Goal: Task Accomplishment & Management: Use online tool/utility

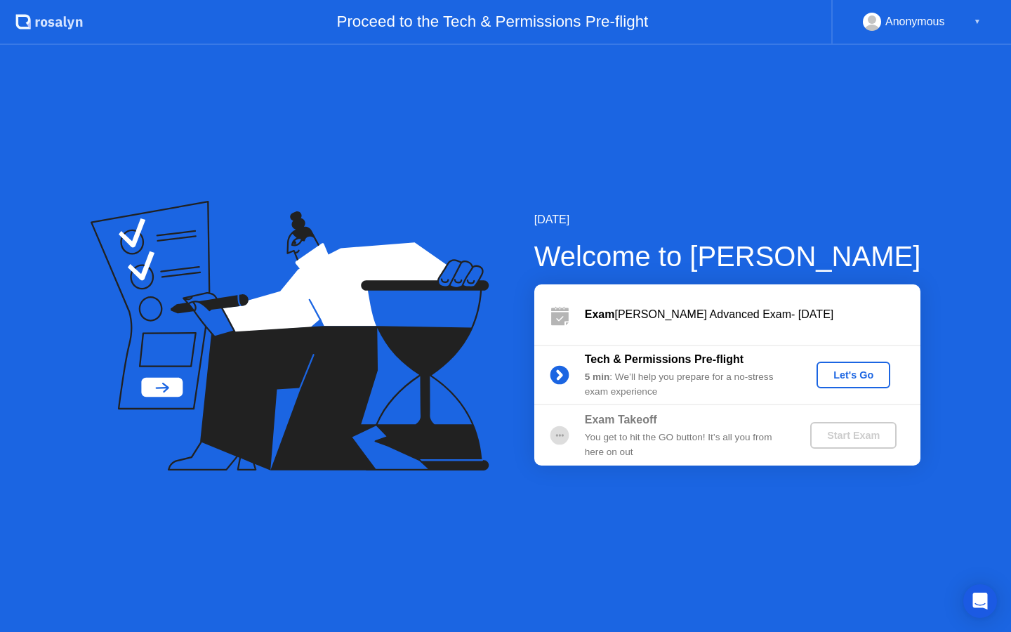
click at [859, 377] on div "Let's Go" at bounding box center [853, 374] width 62 height 11
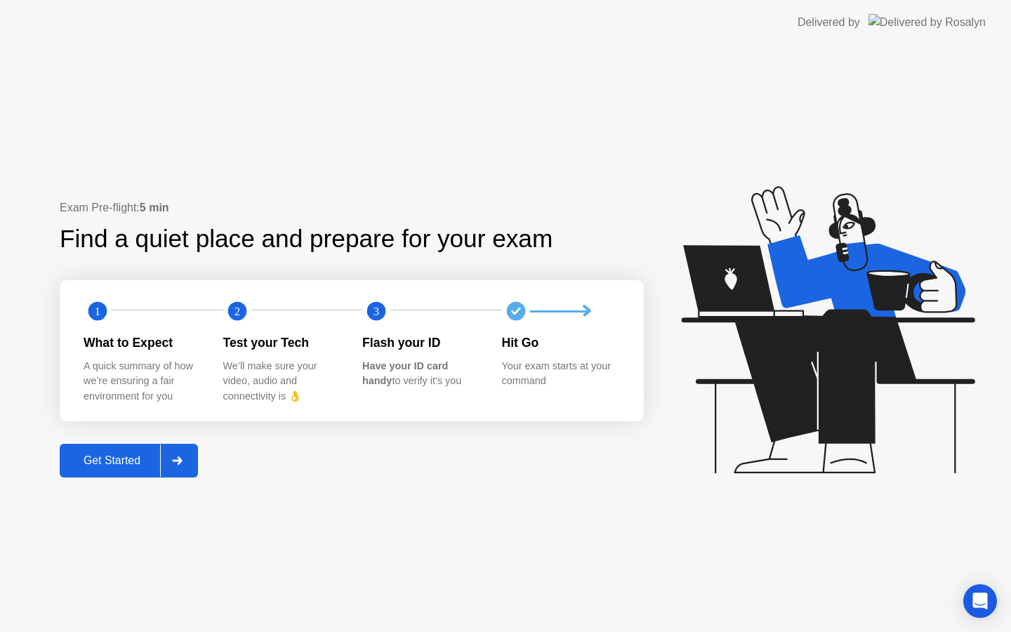
click at [128, 460] on div "Get Started" at bounding box center [112, 460] width 96 height 13
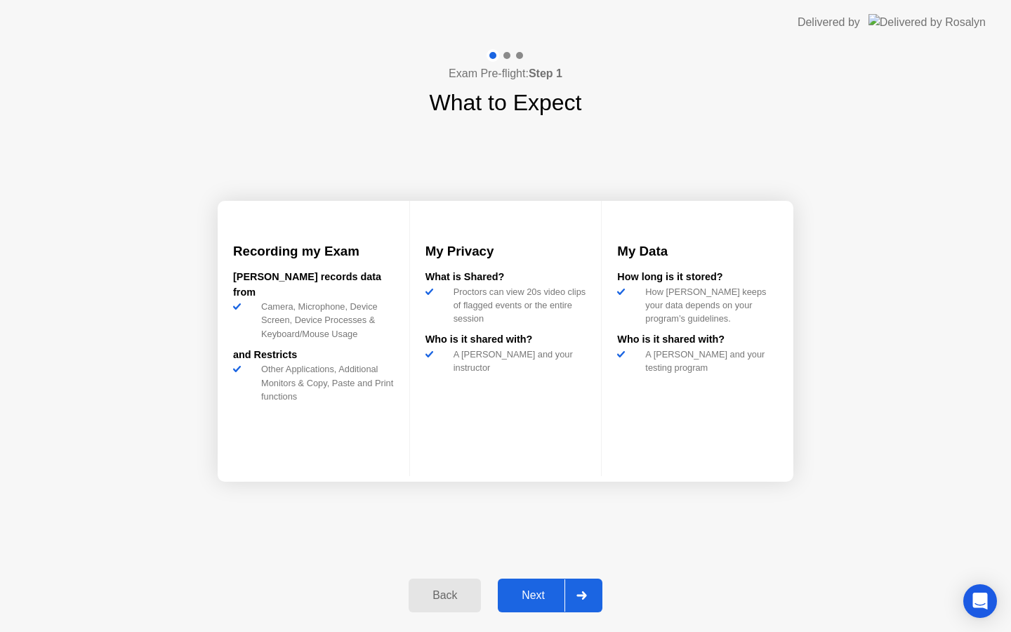
click at [541, 583] on button "Next" at bounding box center [550, 595] width 105 height 34
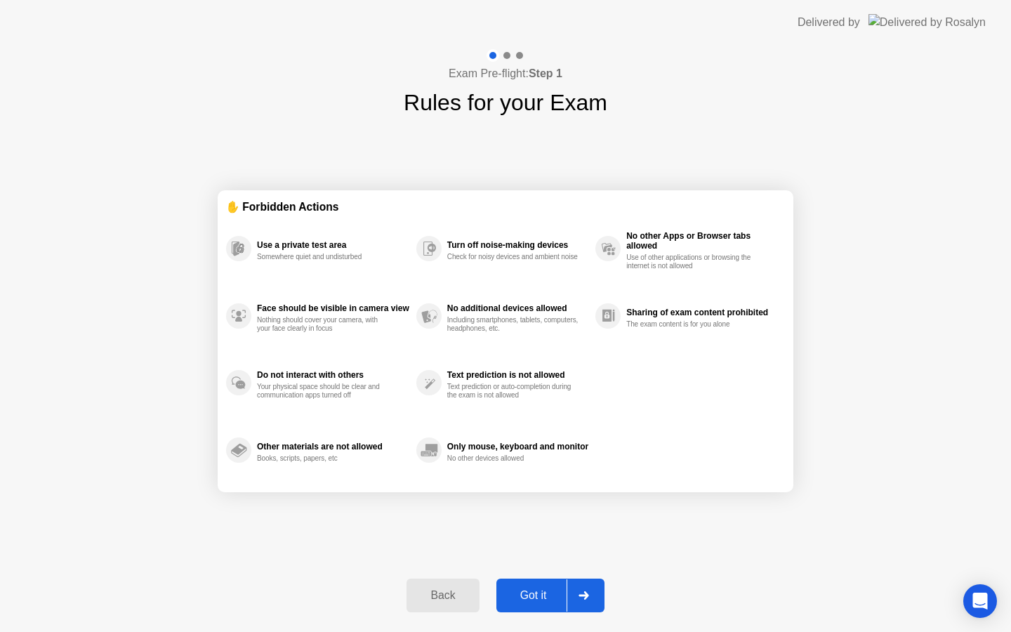
click at [545, 597] on div "Got it" at bounding box center [533, 595] width 66 height 13
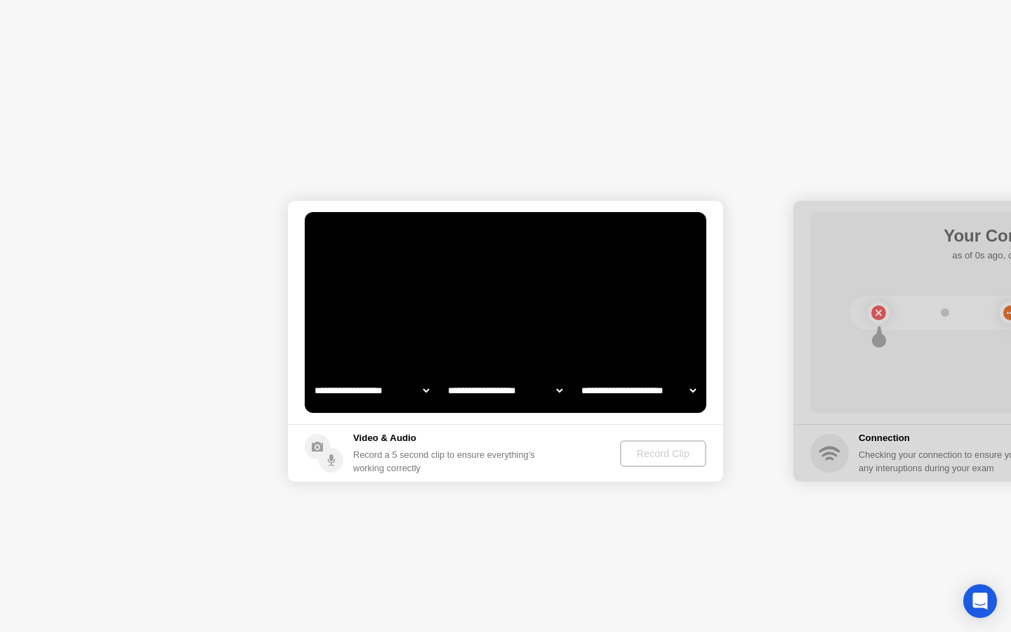
select select "**********"
select select "*******"
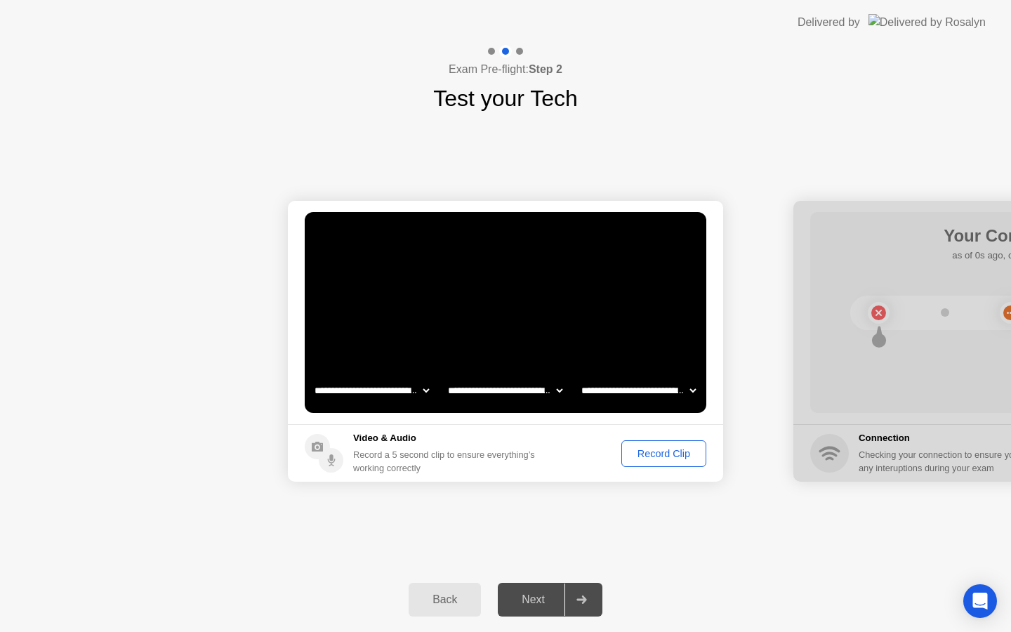
click at [665, 450] on div "Record Clip" at bounding box center [663, 453] width 75 height 11
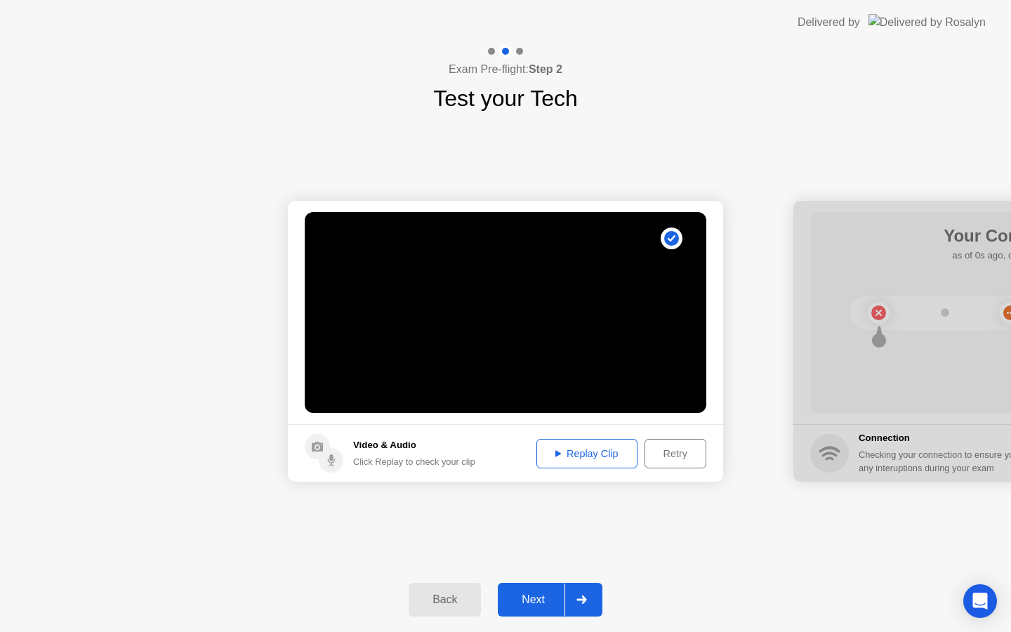
click at [679, 456] on div "Retry" at bounding box center [675, 453] width 52 height 11
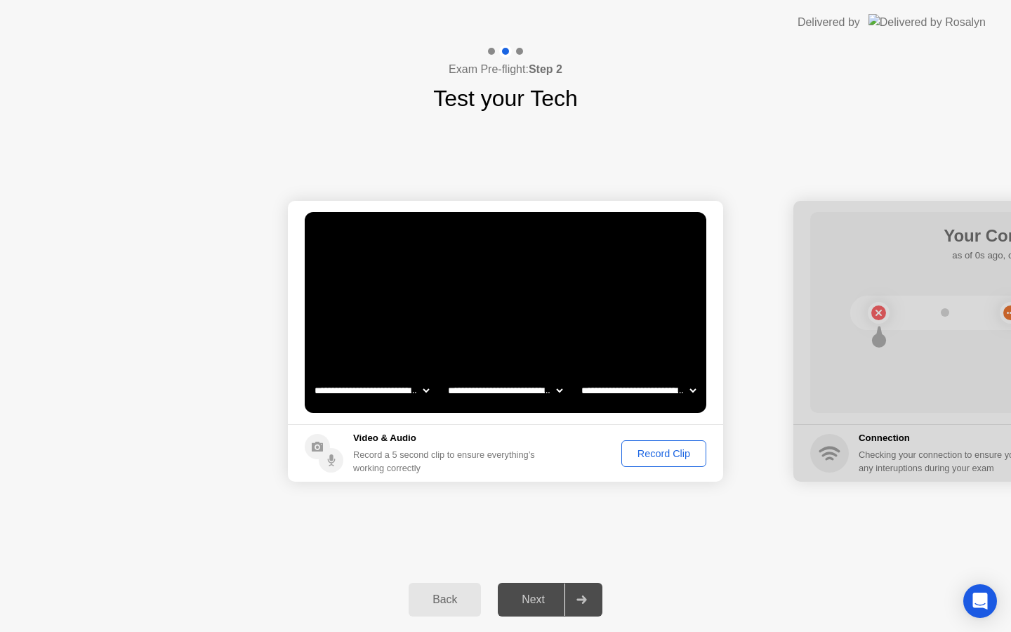
click at [673, 451] on div "Record Clip" at bounding box center [663, 453] width 75 height 11
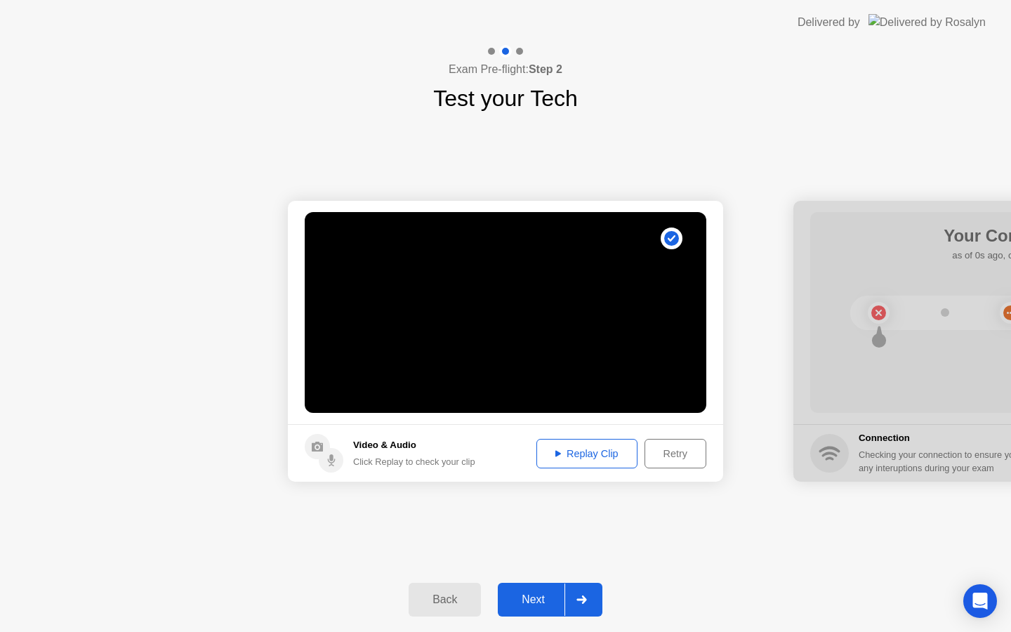
click at [677, 459] on div "Retry" at bounding box center [675, 453] width 52 height 11
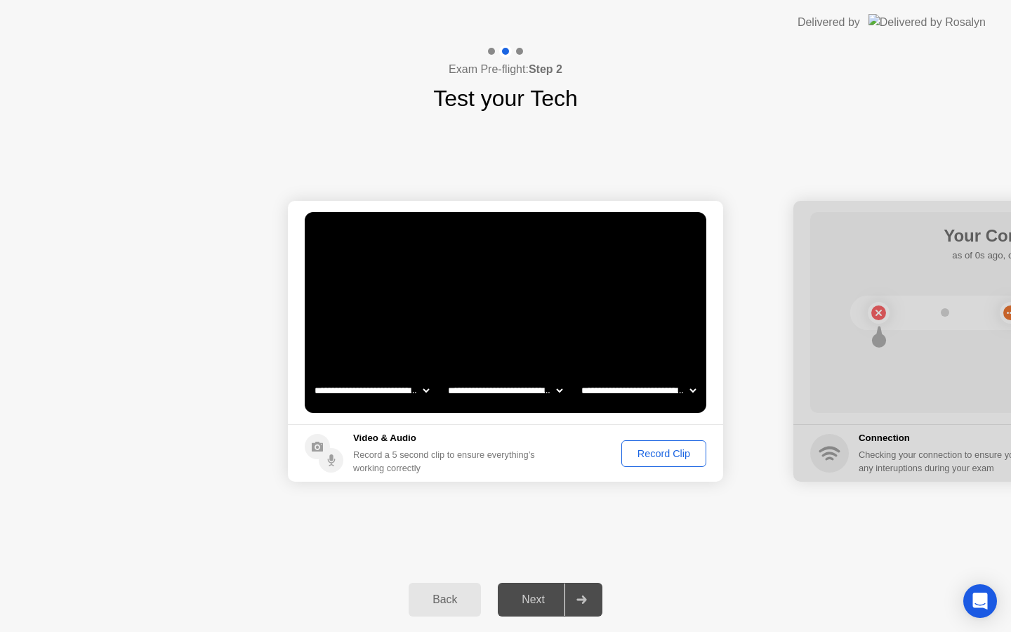
click at [665, 457] on div "Record Clip" at bounding box center [663, 453] width 75 height 11
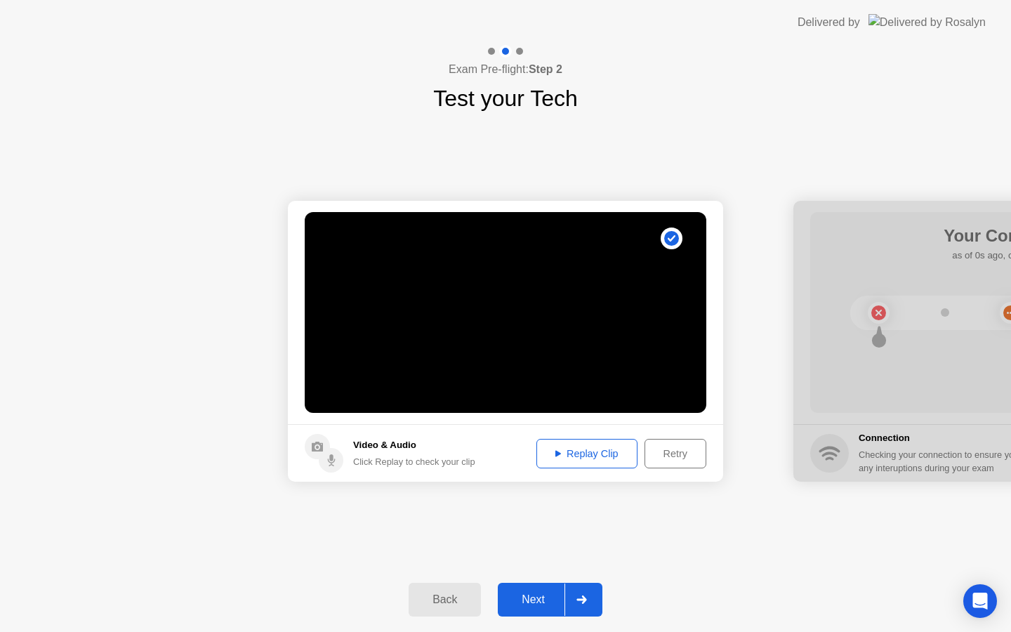
click at [689, 456] on div "Retry" at bounding box center [675, 453] width 52 height 11
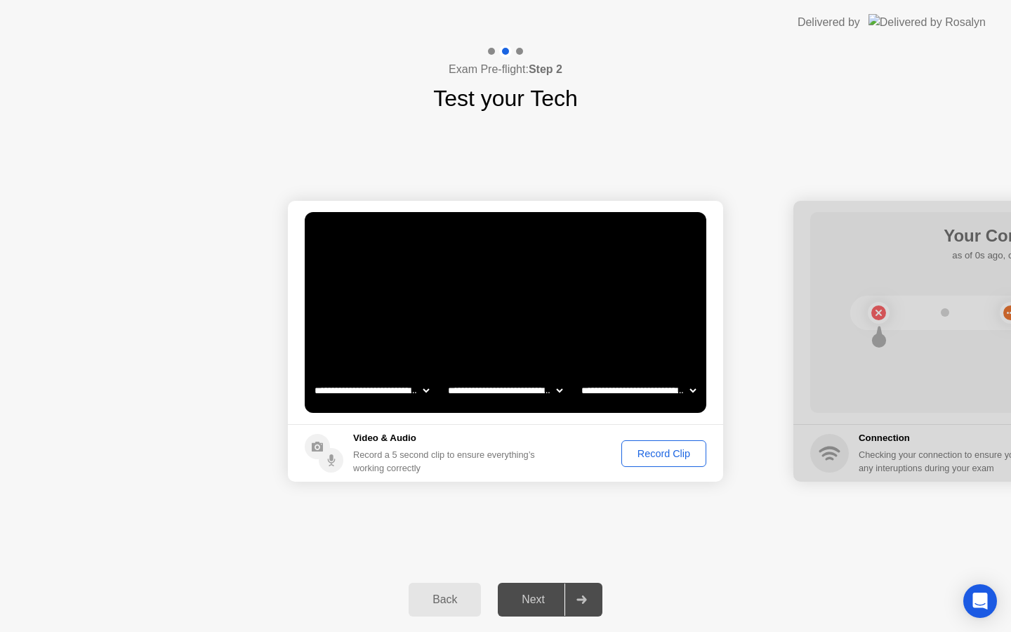
click at [675, 451] on div "Record Clip" at bounding box center [663, 453] width 75 height 11
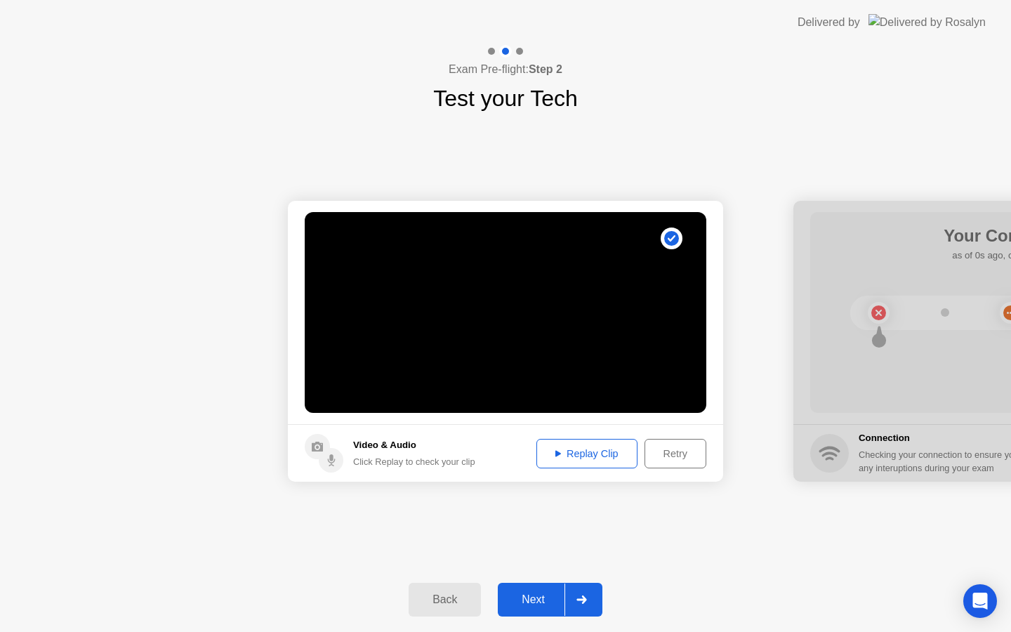
click at [588, 440] on button "Replay Clip" at bounding box center [586, 453] width 101 height 29
click at [543, 599] on div "Next" at bounding box center [533, 599] width 62 height 13
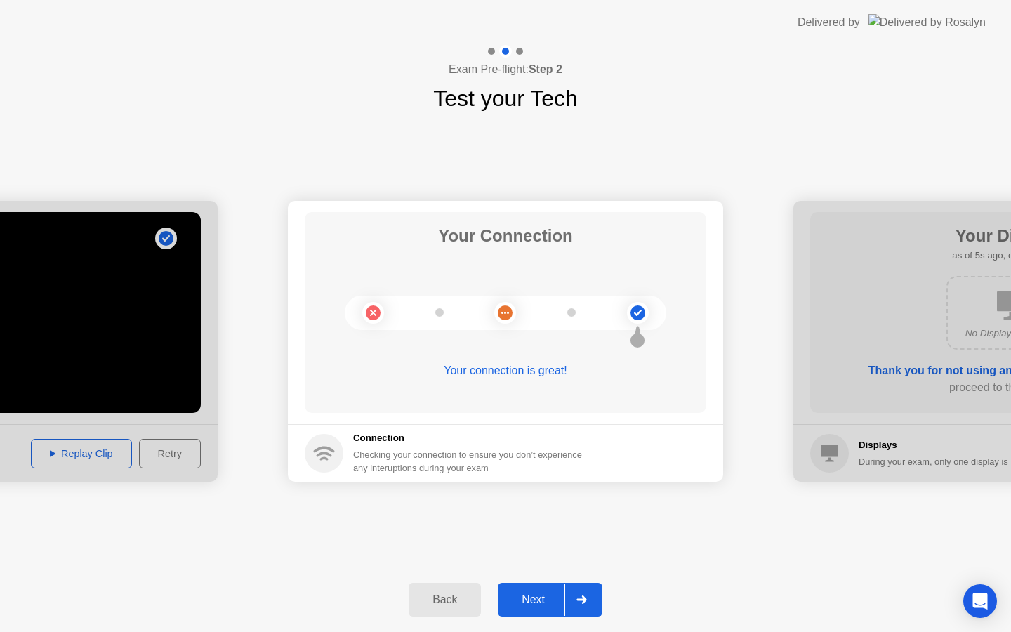
click at [538, 597] on div "Next" at bounding box center [533, 599] width 62 height 13
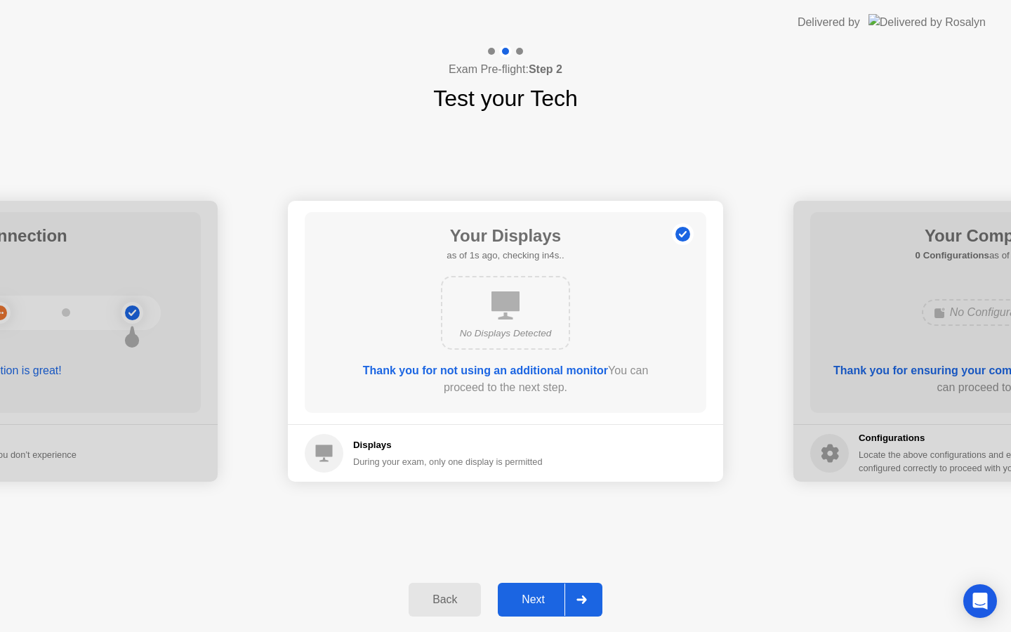
click at [538, 597] on div "Next" at bounding box center [533, 599] width 62 height 13
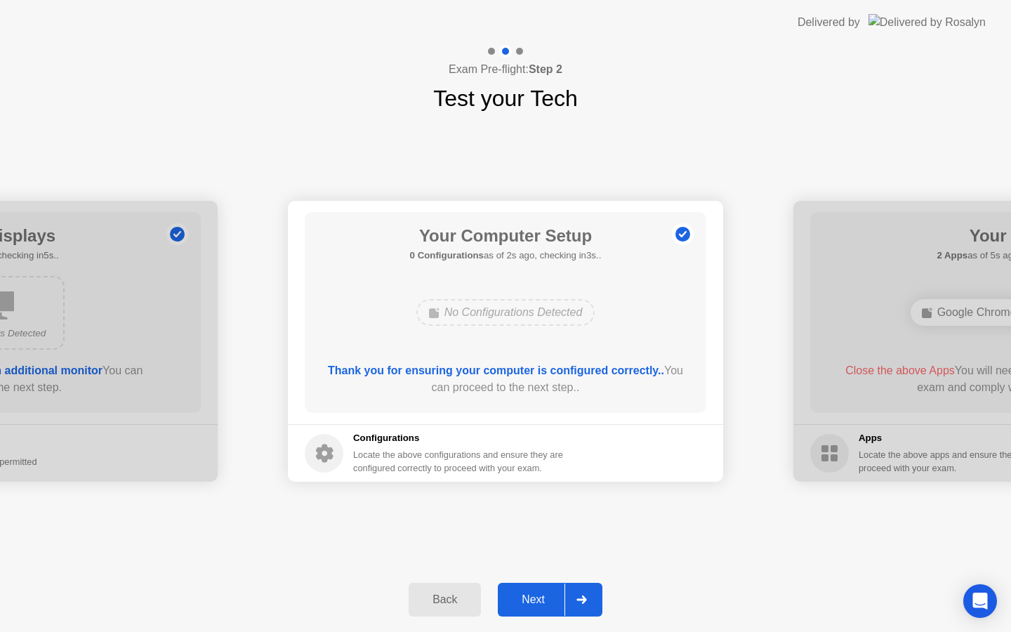
click at [538, 597] on div "Next" at bounding box center [533, 599] width 62 height 13
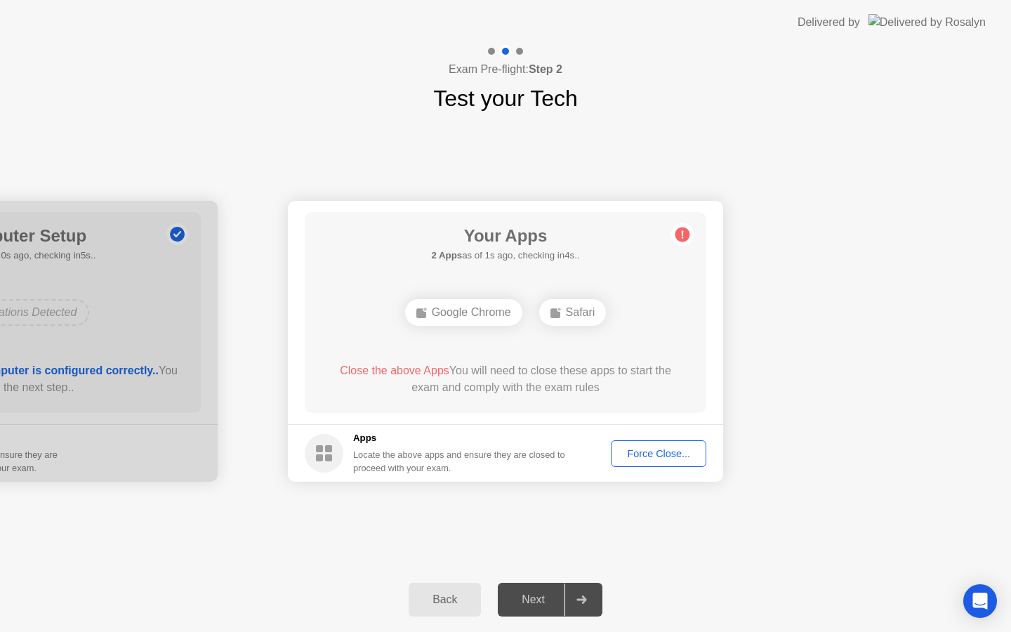
click at [653, 449] on div "Force Close..." at bounding box center [659, 453] width 86 height 11
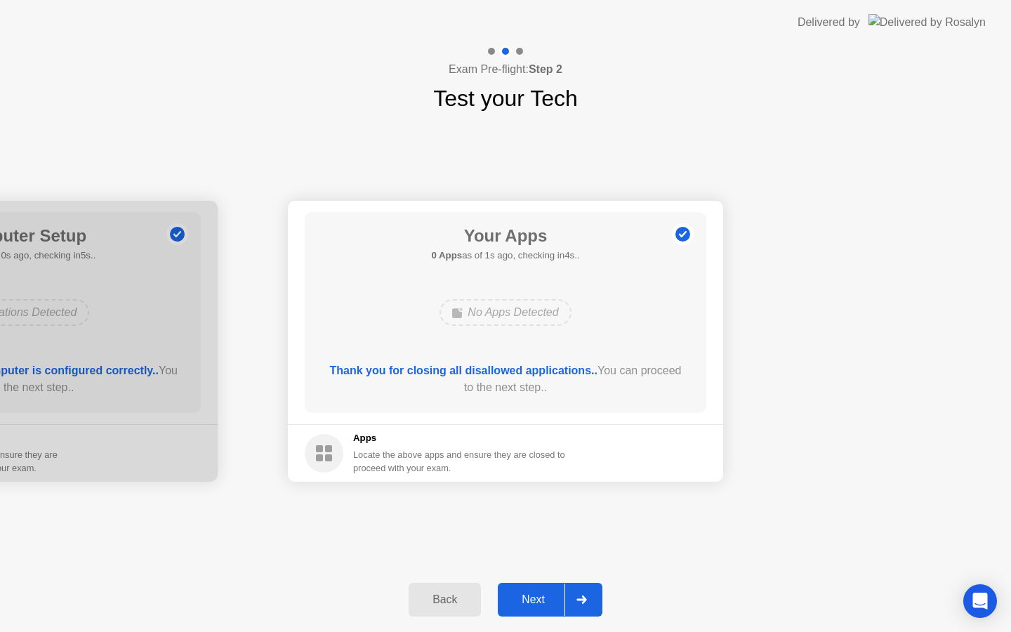
click at [543, 595] on div "Next" at bounding box center [533, 599] width 62 height 13
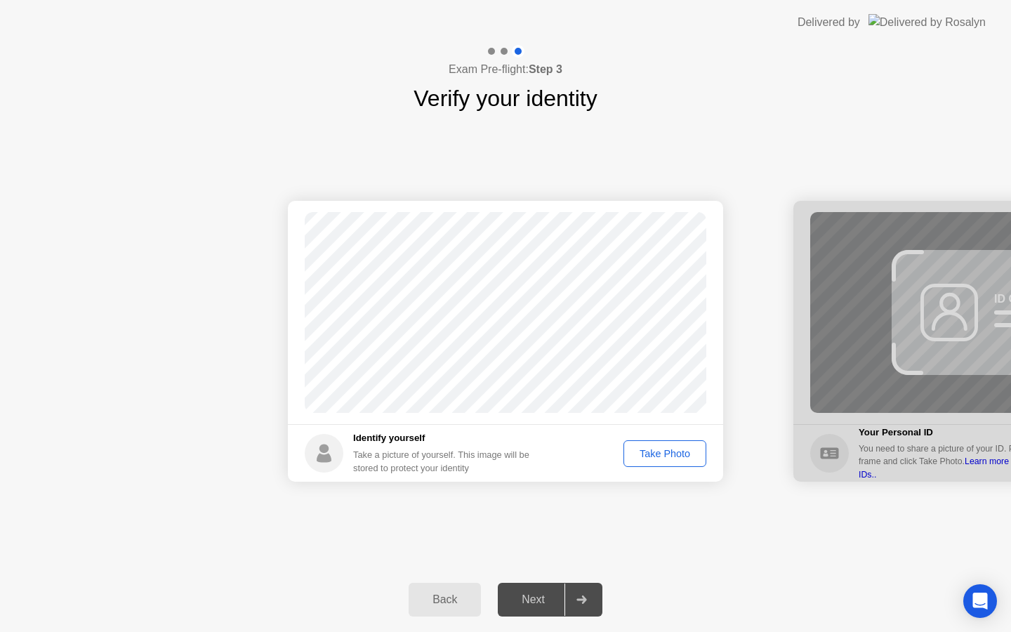
click at [665, 458] on div "Take Photo" at bounding box center [664, 453] width 73 height 11
click at [669, 457] on div "Retake" at bounding box center [673, 453] width 55 height 11
click at [666, 456] on div "Take Photo" at bounding box center [664, 453] width 73 height 11
click at [535, 595] on div "Next" at bounding box center [533, 599] width 62 height 13
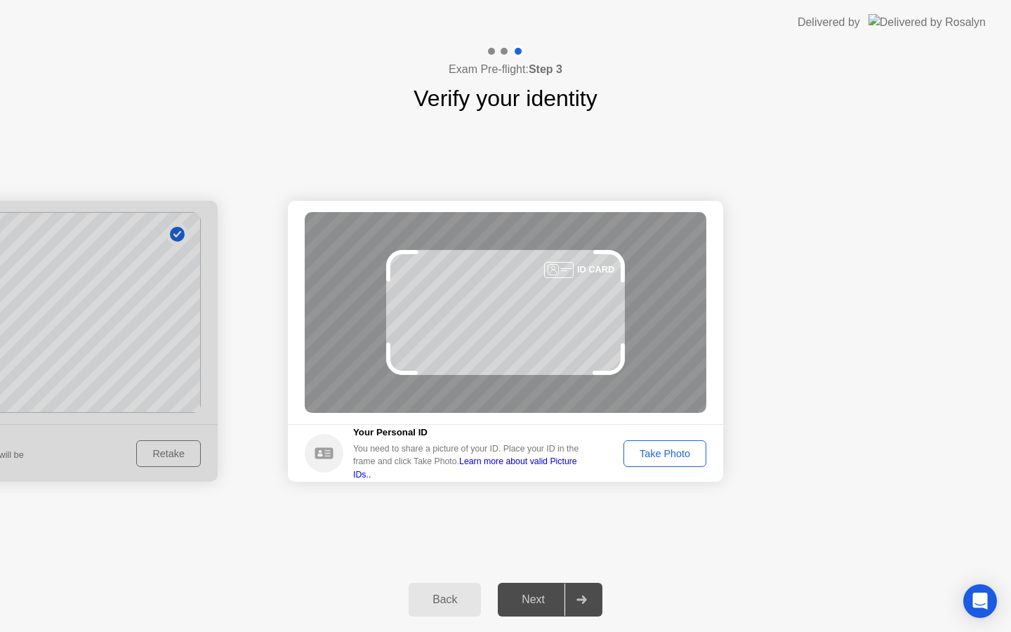
click at [672, 458] on div "Take Photo" at bounding box center [664, 453] width 73 height 11
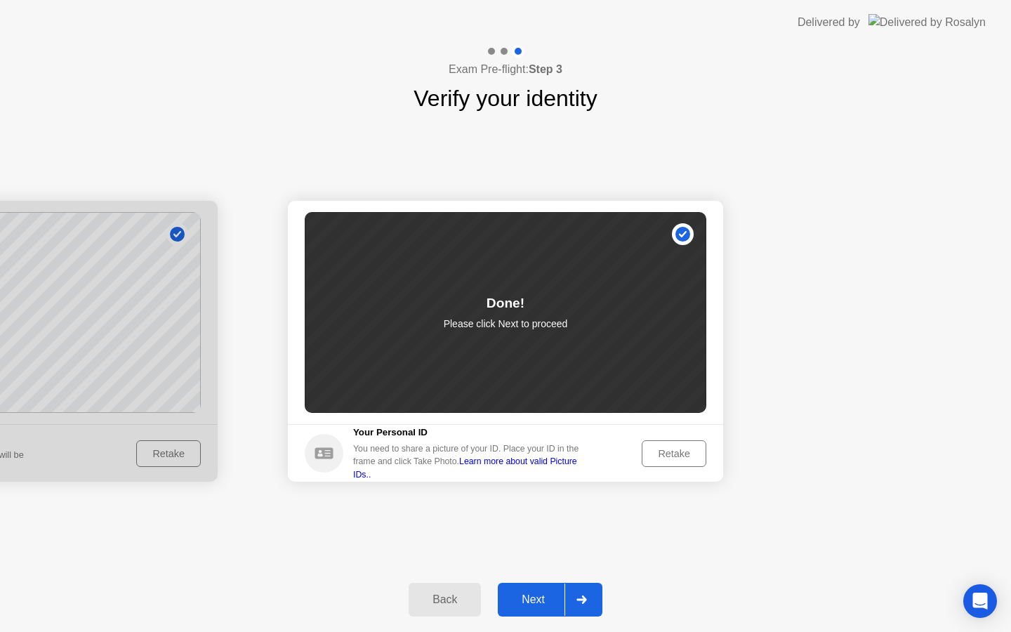
click at [551, 590] on button "Next" at bounding box center [550, 600] width 105 height 34
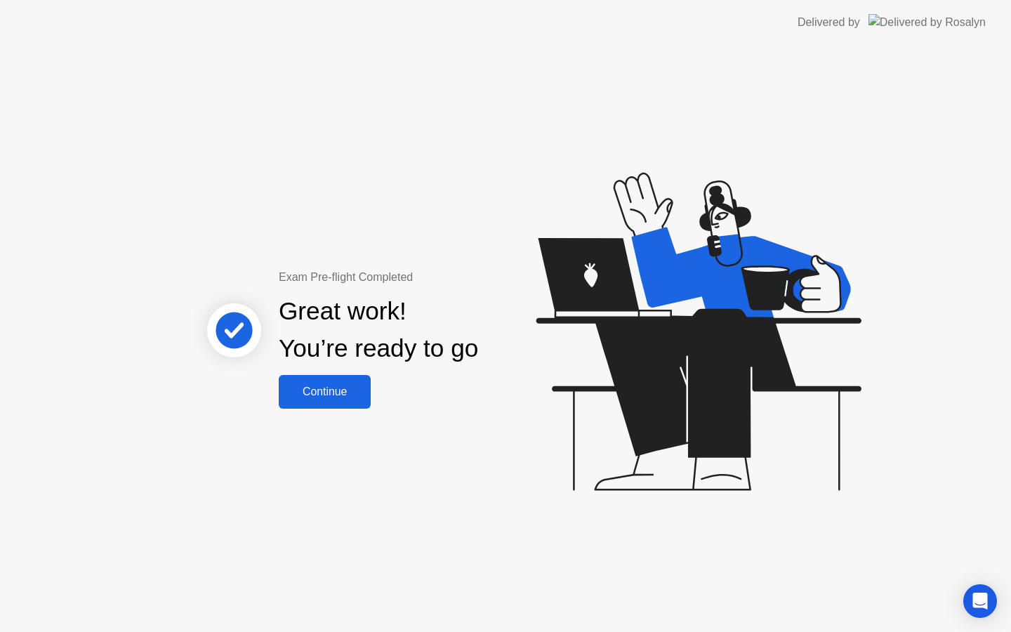
click at [323, 395] on div "Continue" at bounding box center [325, 391] width 84 height 13
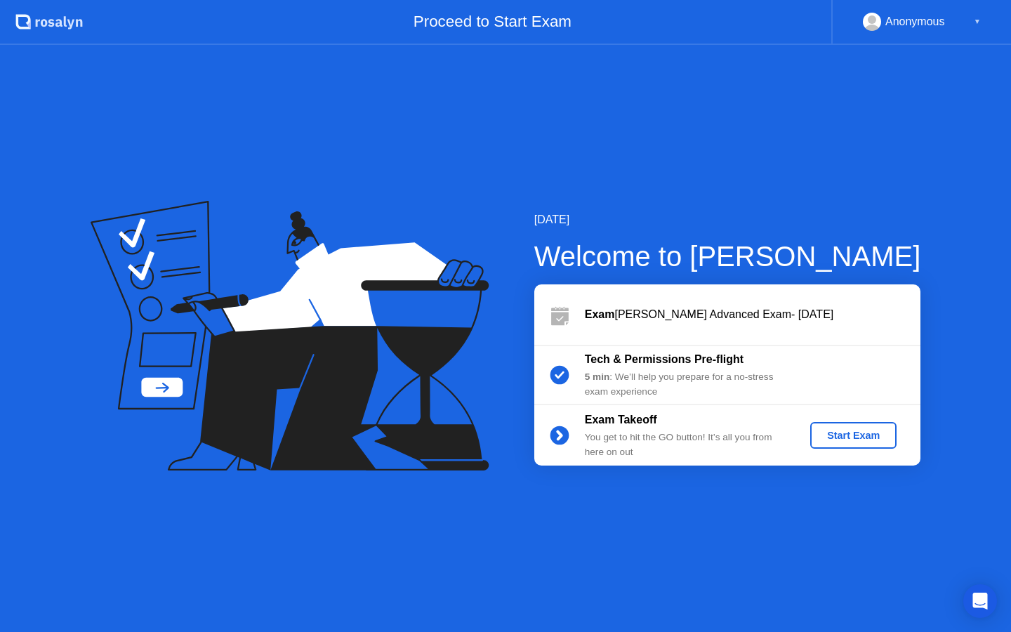
click at [854, 437] on div "Start Exam" at bounding box center [853, 435] width 75 height 11
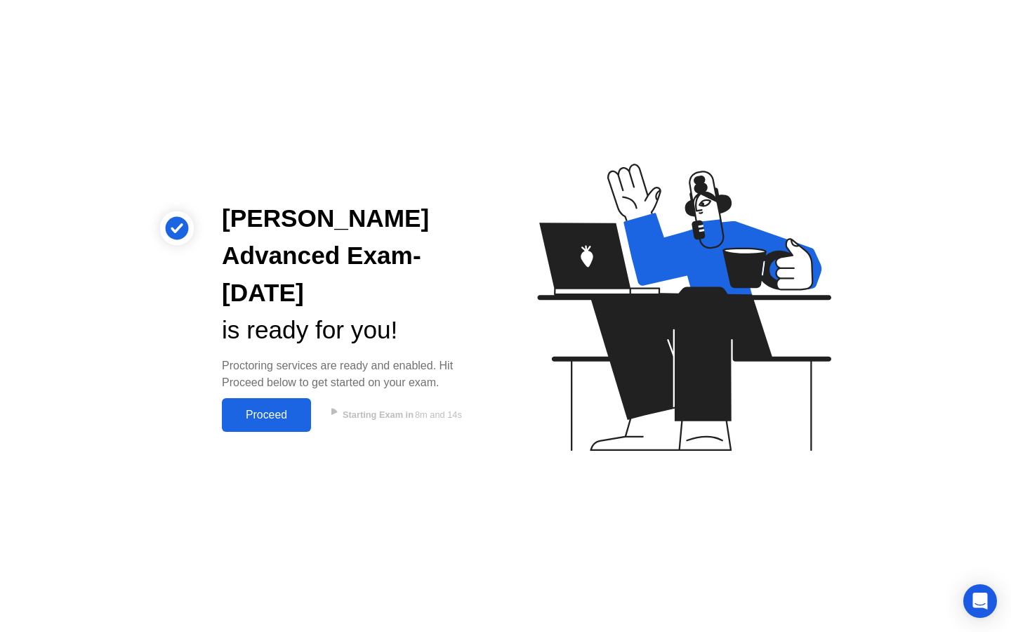
click at [272, 417] on div "Proceed" at bounding box center [266, 415] width 81 height 13
click at [272, 417] on div "[PERSON_NAME] Advanced Exam- [DATE] is ready for you! Proctoring services are r…" at bounding box center [505, 316] width 1011 height 632
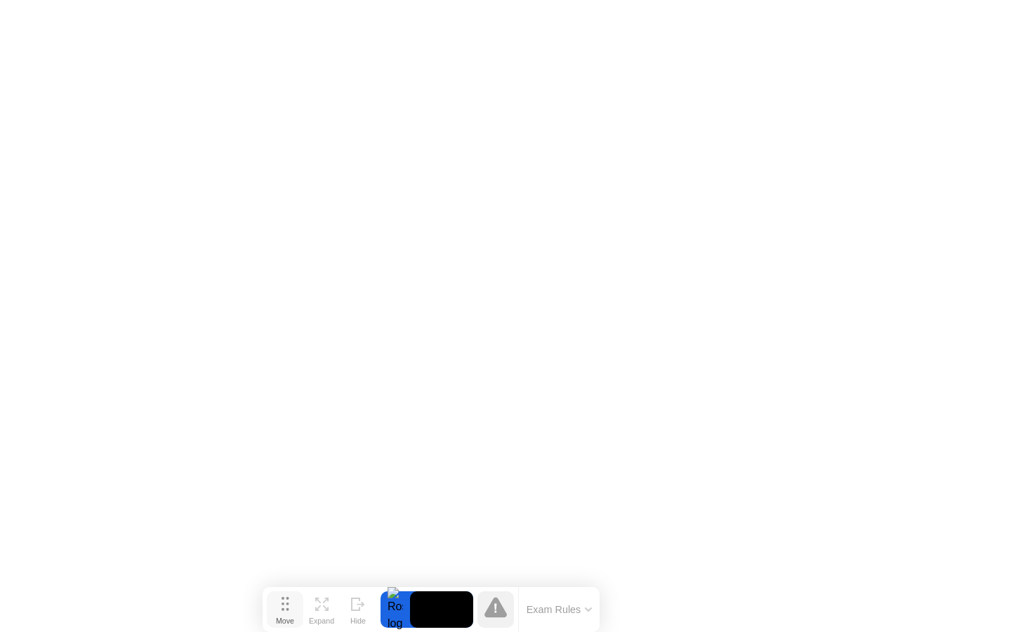
drag, startPoint x: 357, startPoint y: 607, endPoint x: 281, endPoint y: 606, distance: 75.8
click at [281, 606] on icon at bounding box center [285, 604] width 8 height 14
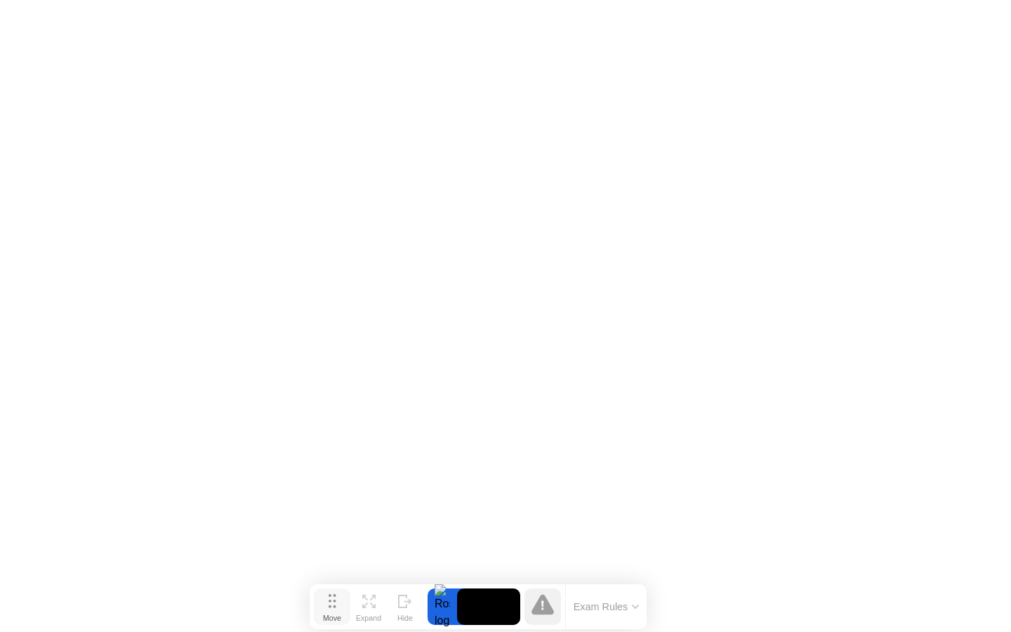
drag, startPoint x: 287, startPoint y: 611, endPoint x: 337, endPoint y: 612, distance: 49.8
click at [337, 613] on div "Move" at bounding box center [332, 617] width 18 height 8
drag, startPoint x: 337, startPoint y: 612, endPoint x: 344, endPoint y: 610, distance: 7.3
click at [344, 613] on div "Move" at bounding box center [349, 617] width 18 height 8
click at [421, 613] on div "Hide" at bounding box center [421, 617] width 15 height 8
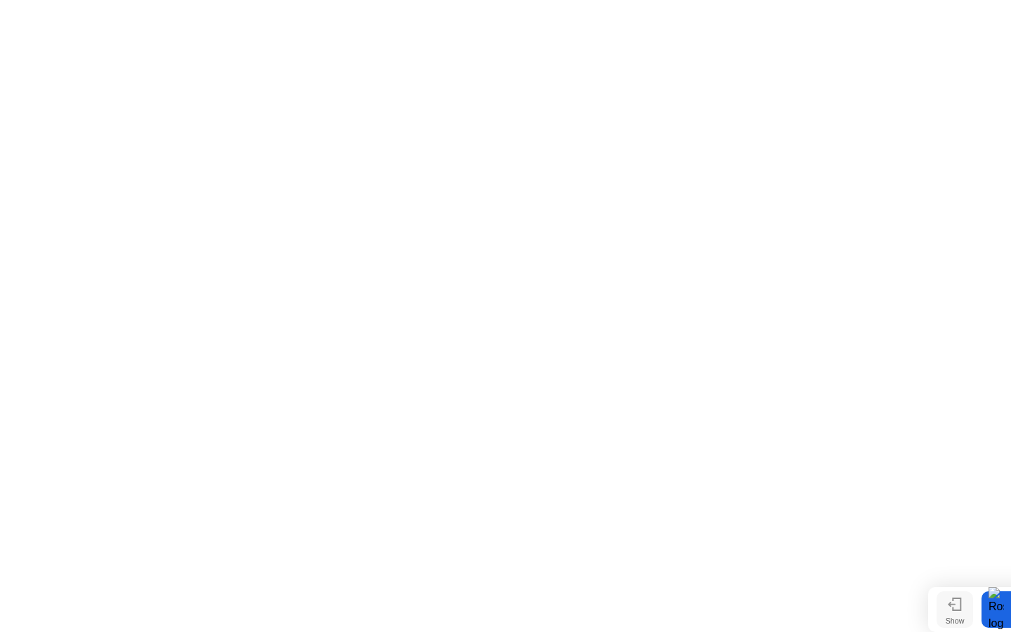
click at [948, 606] on icon at bounding box center [955, 603] width 14 height 13
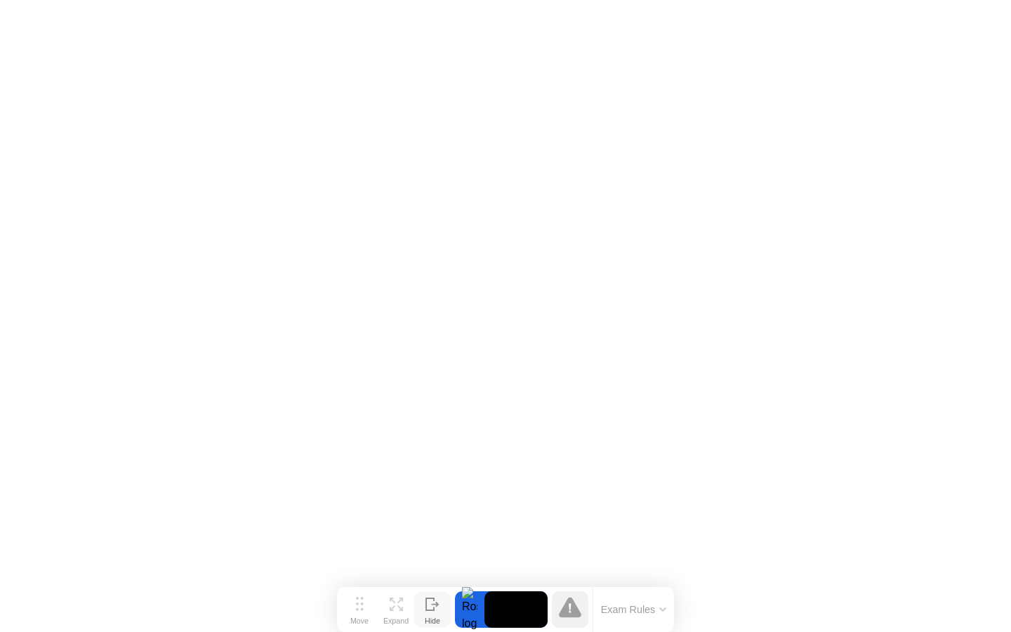
click at [426, 610] on icon at bounding box center [430, 604] width 8 height 12
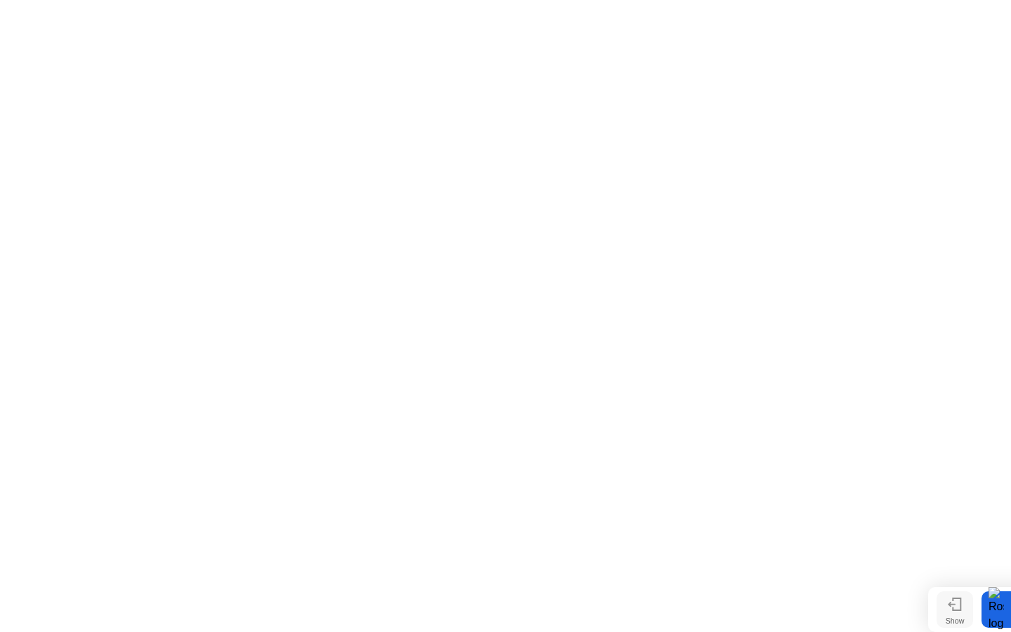
click at [957, 606] on icon at bounding box center [955, 603] width 14 height 13
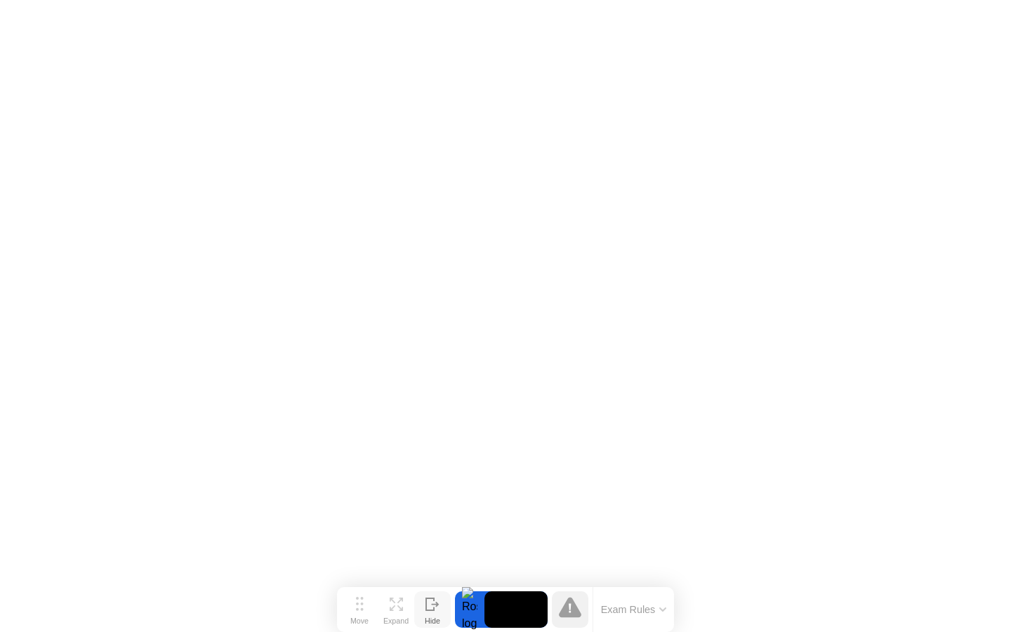
click at [573, 610] on icon at bounding box center [570, 607] width 22 height 20
click at [646, 611] on button "Exam Rules" at bounding box center [634, 609] width 74 height 13
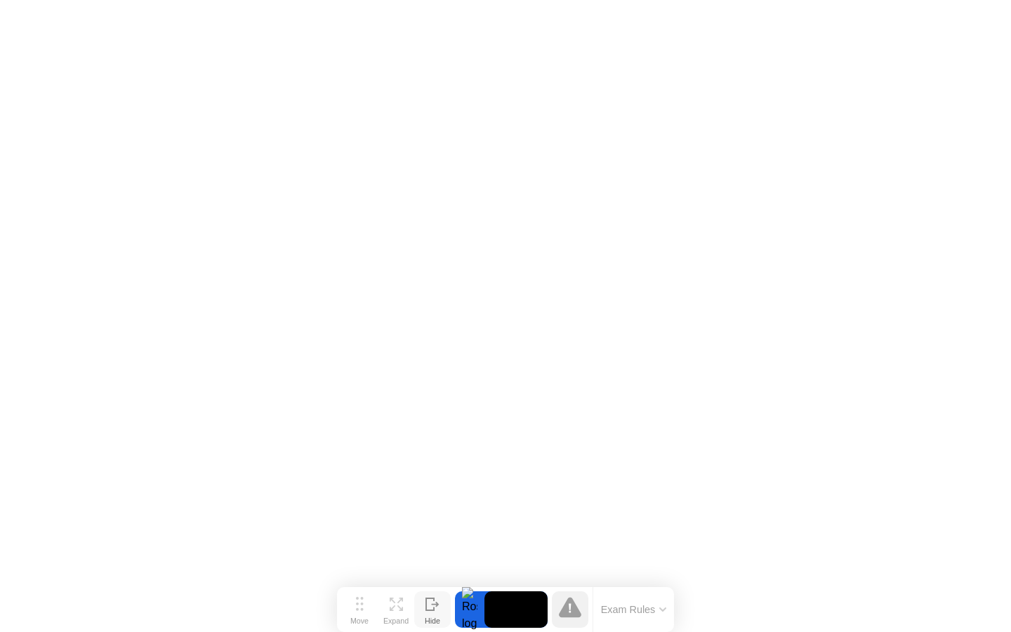
click at [563, 609] on icon at bounding box center [570, 607] width 22 height 20
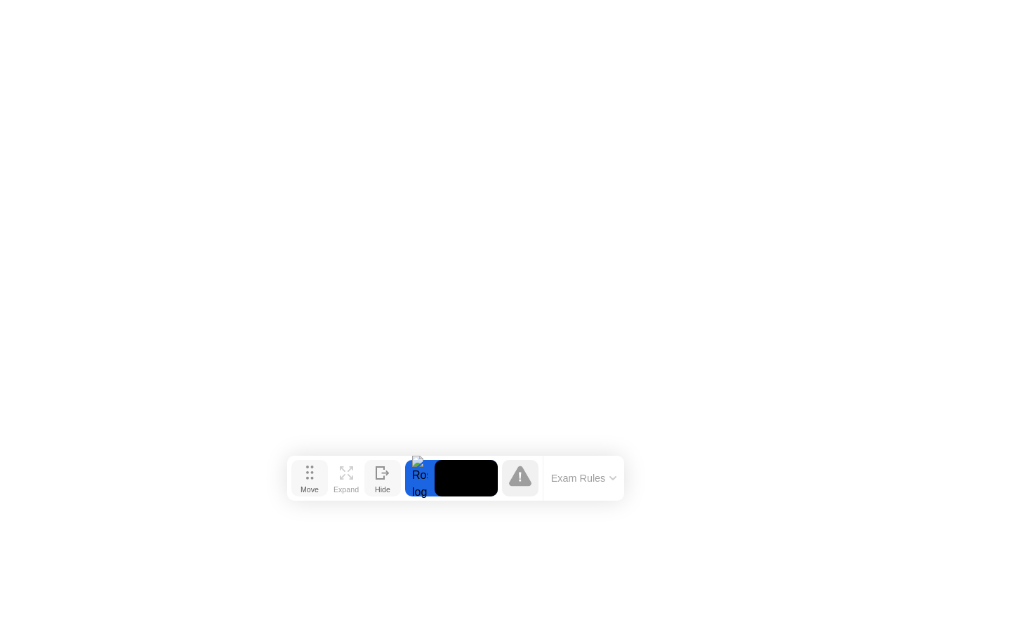
drag, startPoint x: 351, startPoint y: 600, endPoint x: 259, endPoint y: 480, distance: 151.2
click at [291, 480] on button "Move" at bounding box center [309, 478] width 36 height 36
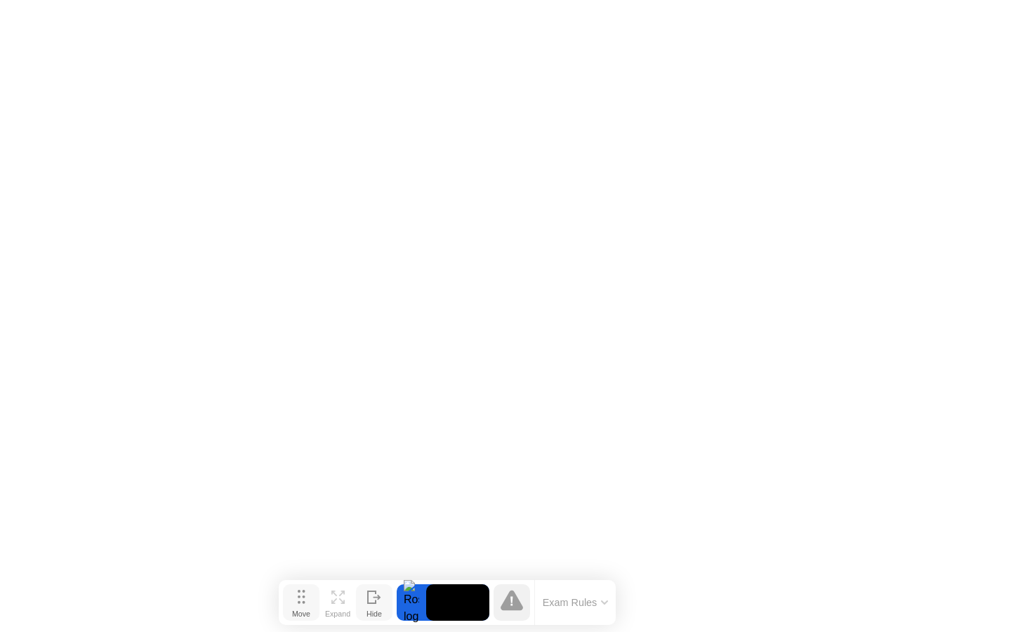
drag, startPoint x: 265, startPoint y: 484, endPoint x: 300, endPoint y: 599, distance: 120.3
click at [300, 599] on icon at bounding box center [302, 597] width 8 height 14
click at [515, 602] on icon at bounding box center [511, 601] width 22 height 20
click at [369, 599] on icon at bounding box center [374, 603] width 14 height 13
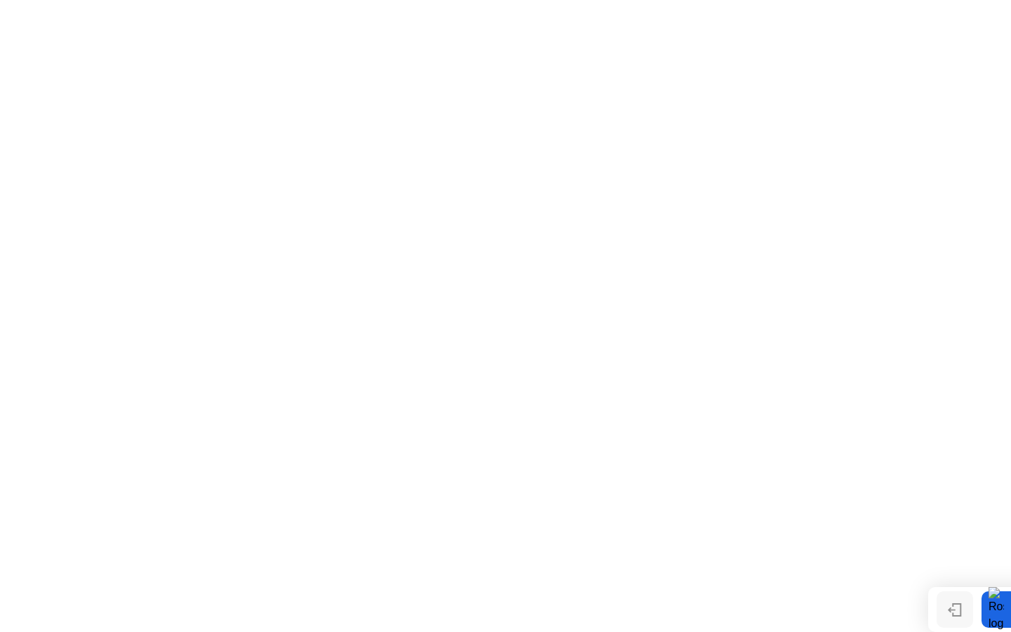
click at [950, 607] on icon at bounding box center [955, 609] width 14 height 13
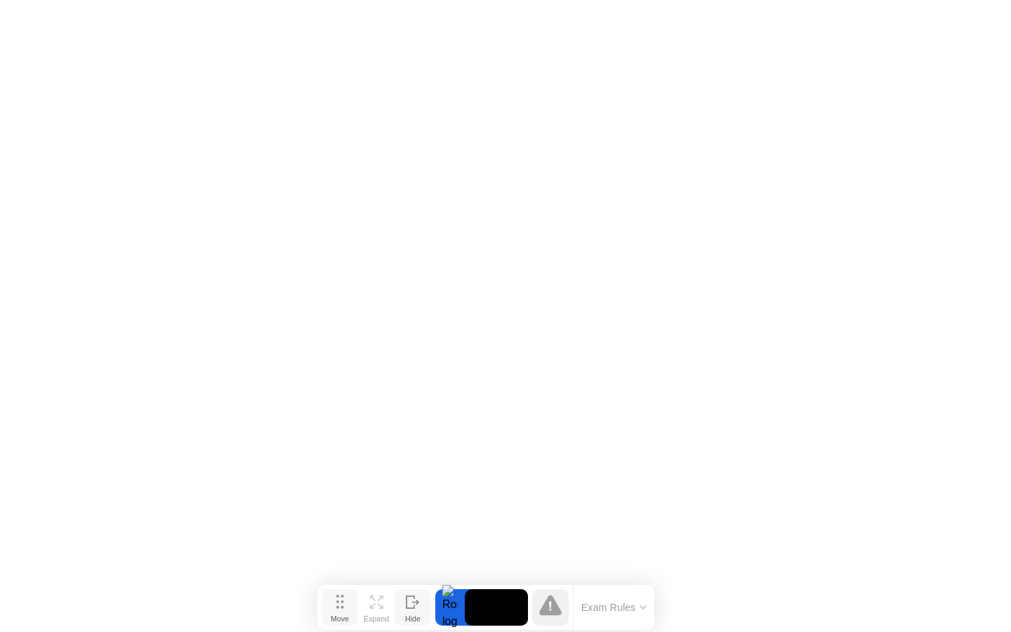
drag, startPoint x: 347, startPoint y: 608, endPoint x: 297, endPoint y: 602, distance: 50.9
click at [321, 602] on button "Move" at bounding box center [339, 607] width 36 height 36
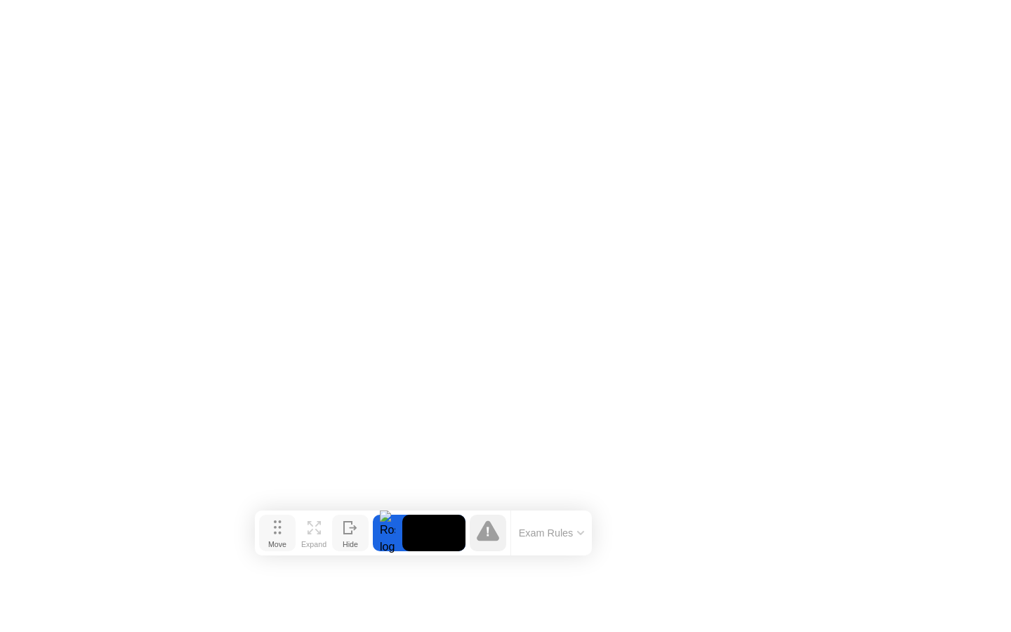
drag, startPoint x: 286, startPoint y: 604, endPoint x: 274, endPoint y: 530, distance: 75.4
click at [271, 540] on div "Move" at bounding box center [277, 544] width 18 height 8
click at [545, 525] on button "Exam Rules" at bounding box center [549, 526] width 74 height 13
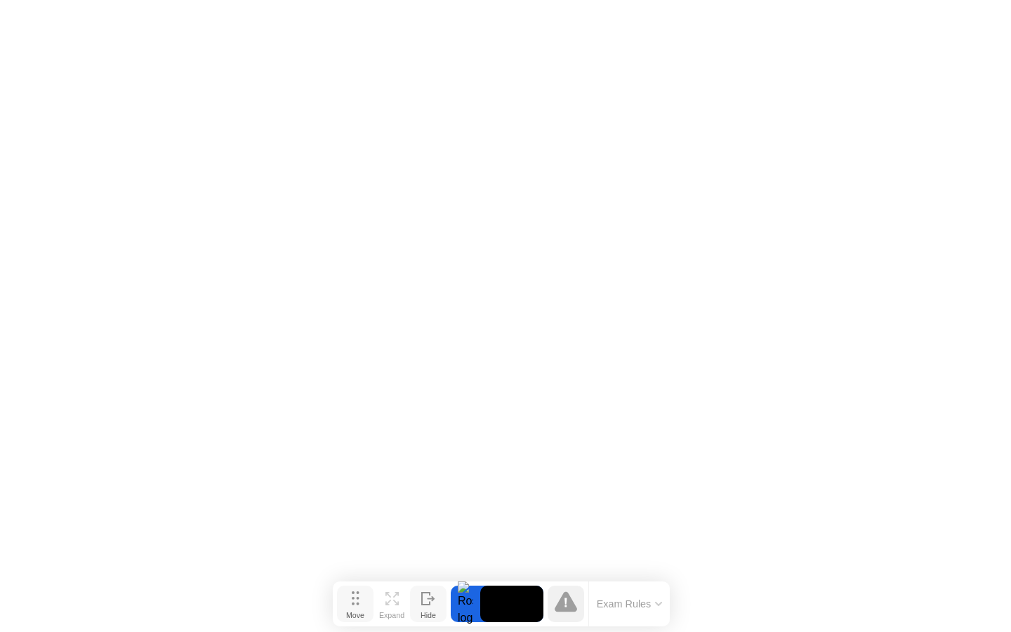
drag, startPoint x: 291, startPoint y: 557, endPoint x: 364, endPoint y: 602, distance: 85.9
click at [364, 602] on button "Move" at bounding box center [355, 603] width 36 height 36
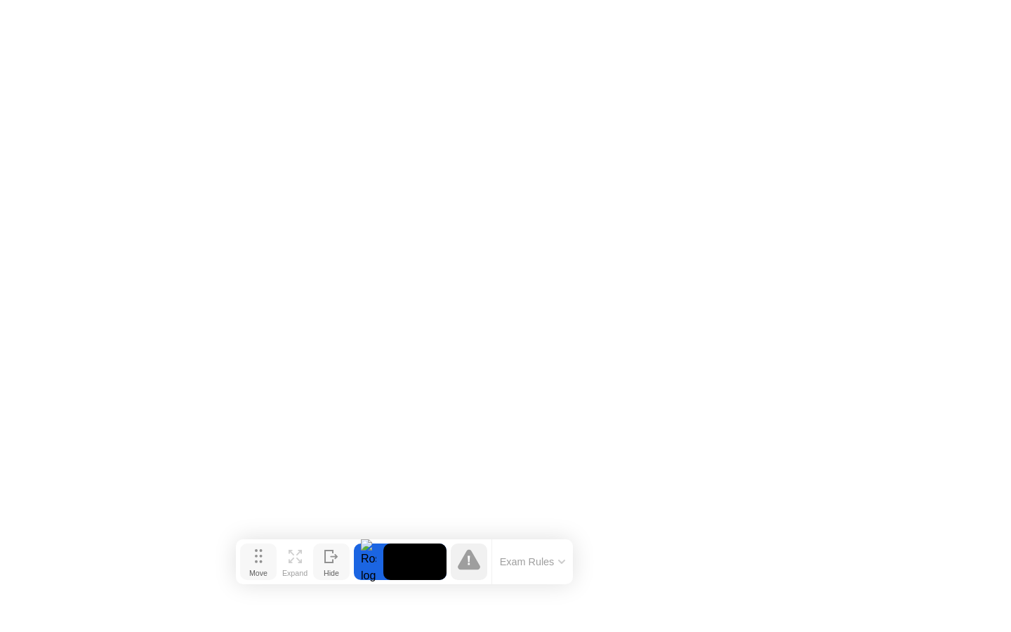
drag, startPoint x: 362, startPoint y: 606, endPoint x: 260, endPoint y: 550, distance: 116.2
click at [260, 569] on div "Move" at bounding box center [258, 573] width 18 height 8
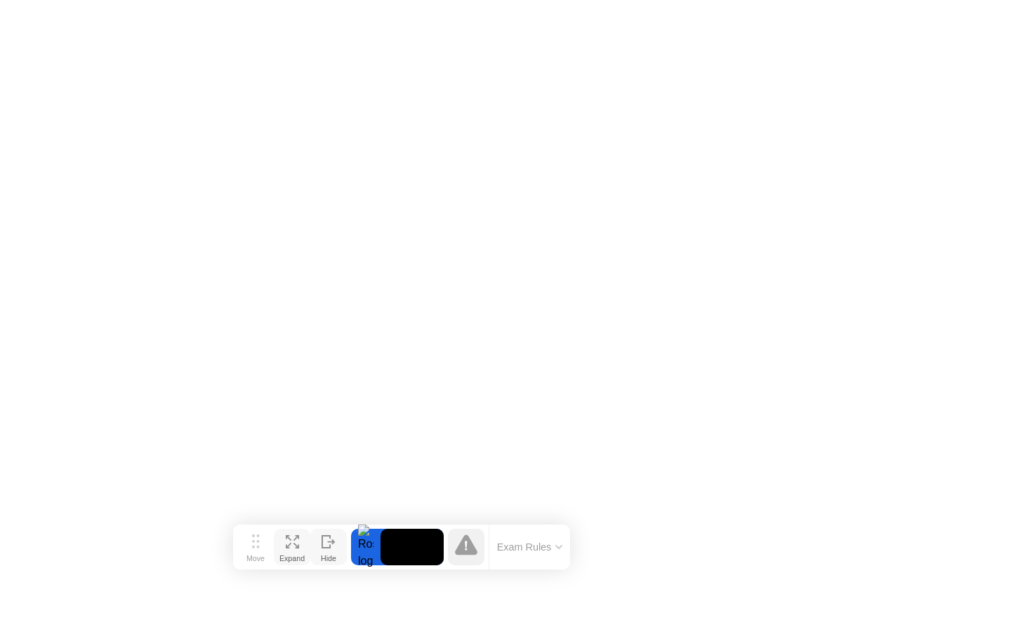
click at [286, 547] on icon at bounding box center [289, 546] width 6 height 6
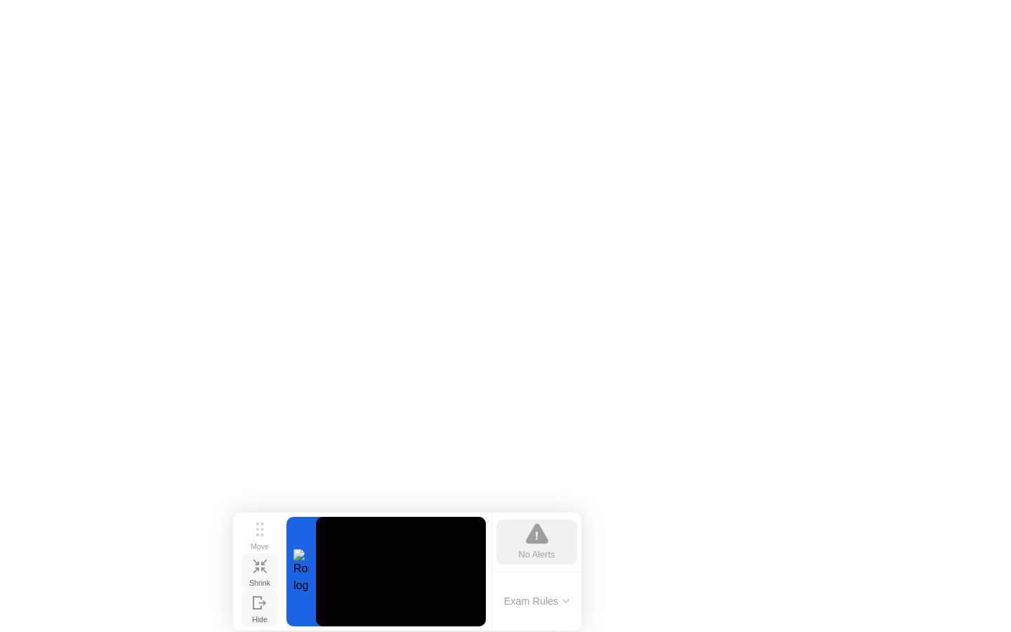
click at [545, 540] on icon at bounding box center [537, 534] width 22 height 20
click at [263, 567] on icon at bounding box center [264, 570] width 6 height 6
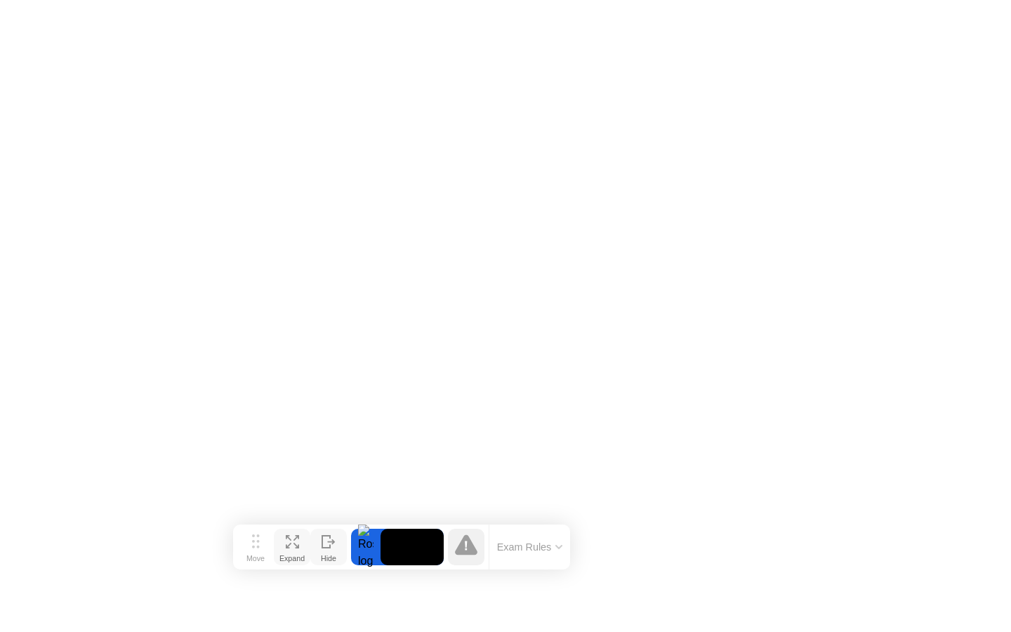
click at [531, 540] on button "Exam Rules" at bounding box center [530, 546] width 74 height 13
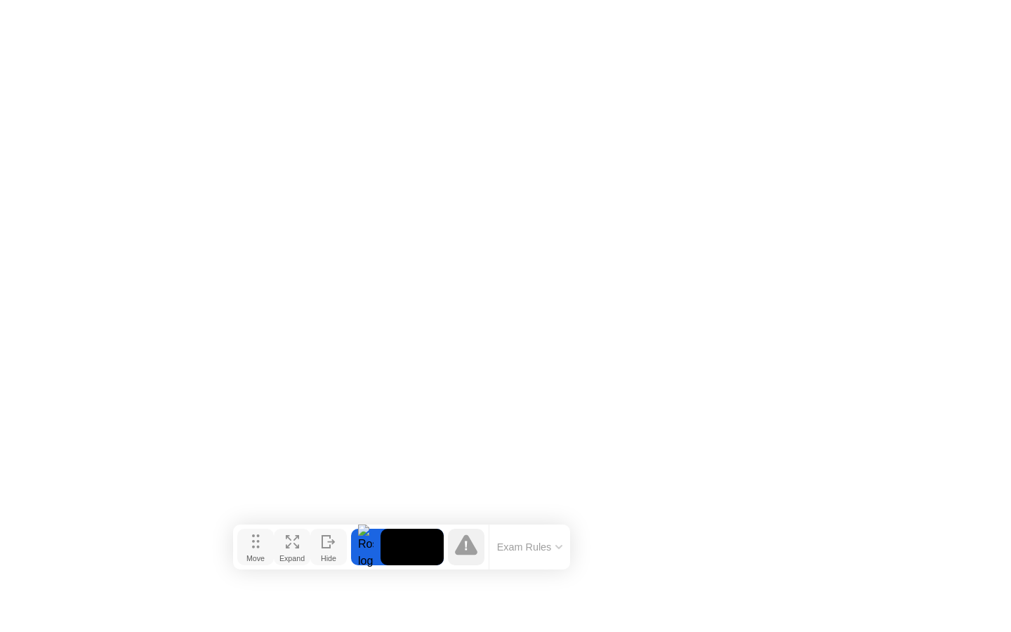
drag, startPoint x: 265, startPoint y: 549, endPoint x: 129, endPoint y: 486, distance: 149.5
click at [246, 554] on div "Move" at bounding box center [255, 558] width 18 height 8
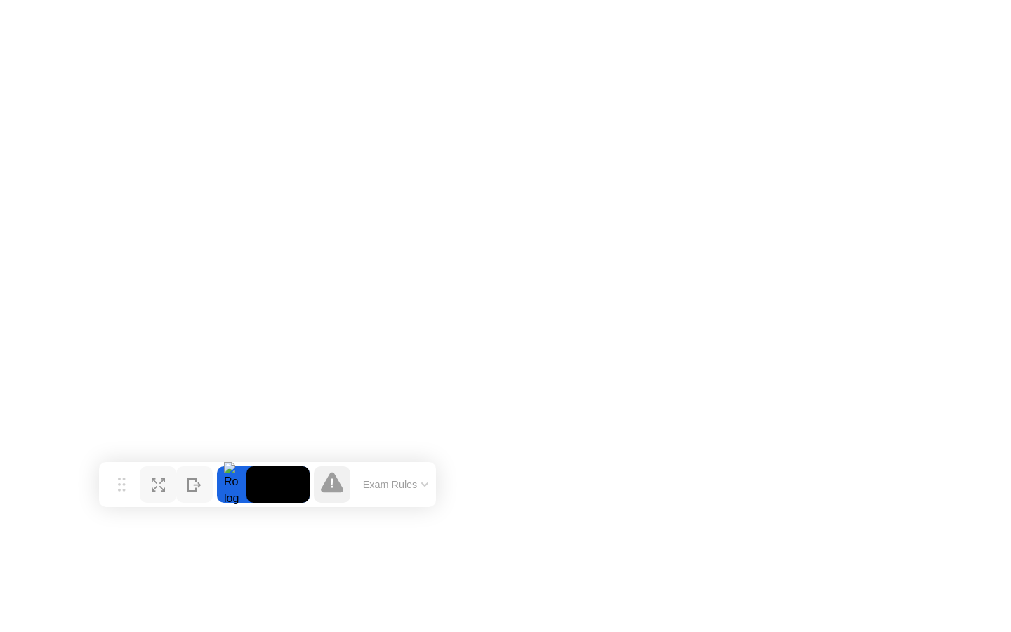
click at [260, 485] on video at bounding box center [277, 484] width 63 height 36
click at [152, 486] on icon at bounding box center [155, 489] width 6 height 6
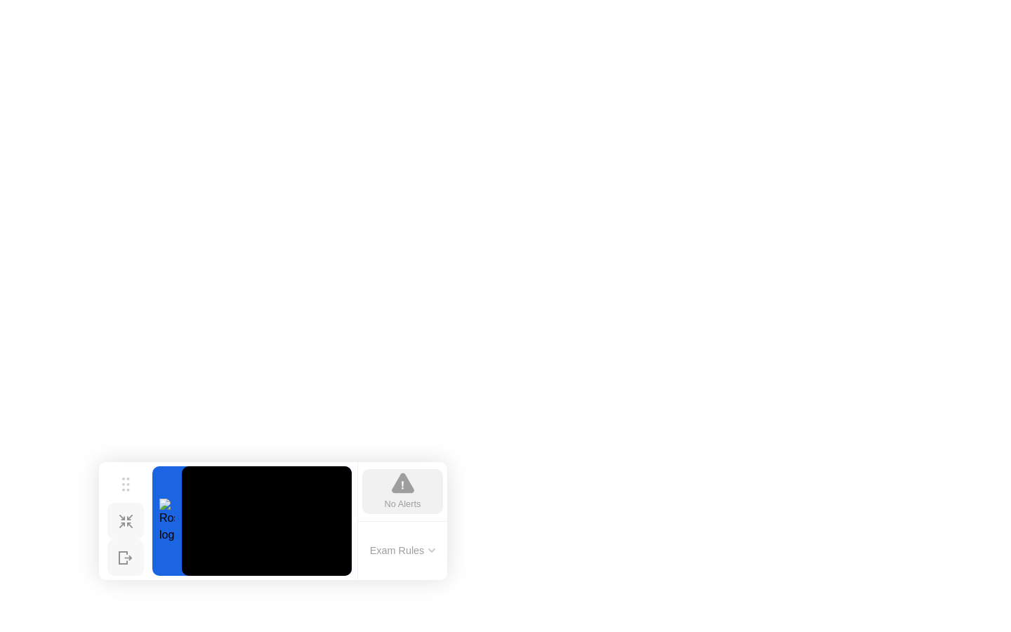
click at [404, 482] on icon at bounding box center [403, 483] width 22 height 20
click at [409, 500] on div "No Alerts" at bounding box center [403, 503] width 36 height 13
click at [413, 554] on button "Exam Rules" at bounding box center [403, 550] width 74 height 13
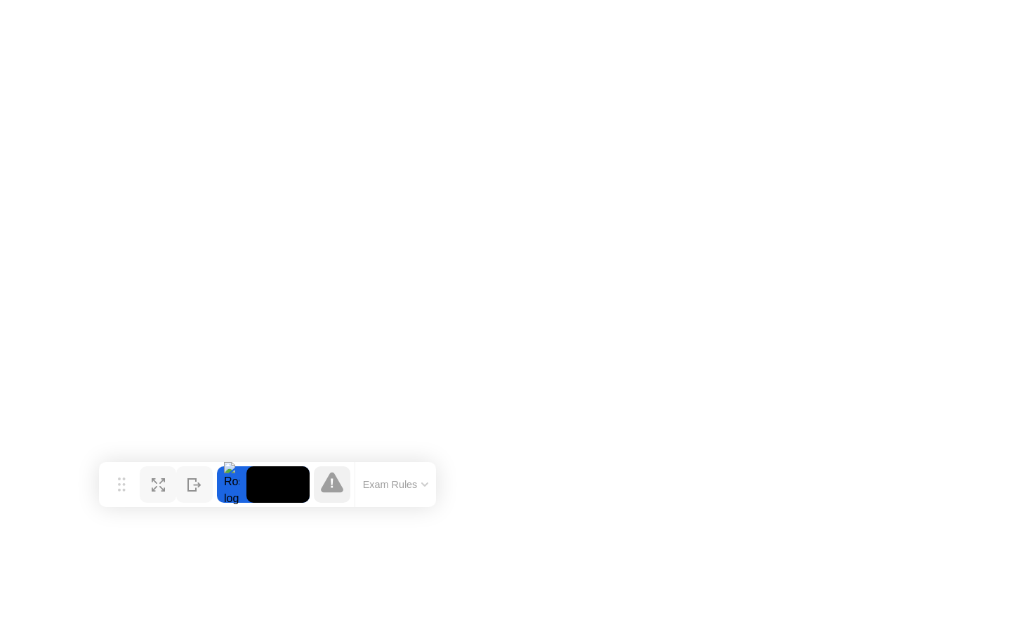
click at [328, 482] on icon at bounding box center [332, 482] width 22 height 20
click at [406, 482] on button "Exam Rules" at bounding box center [396, 484] width 74 height 13
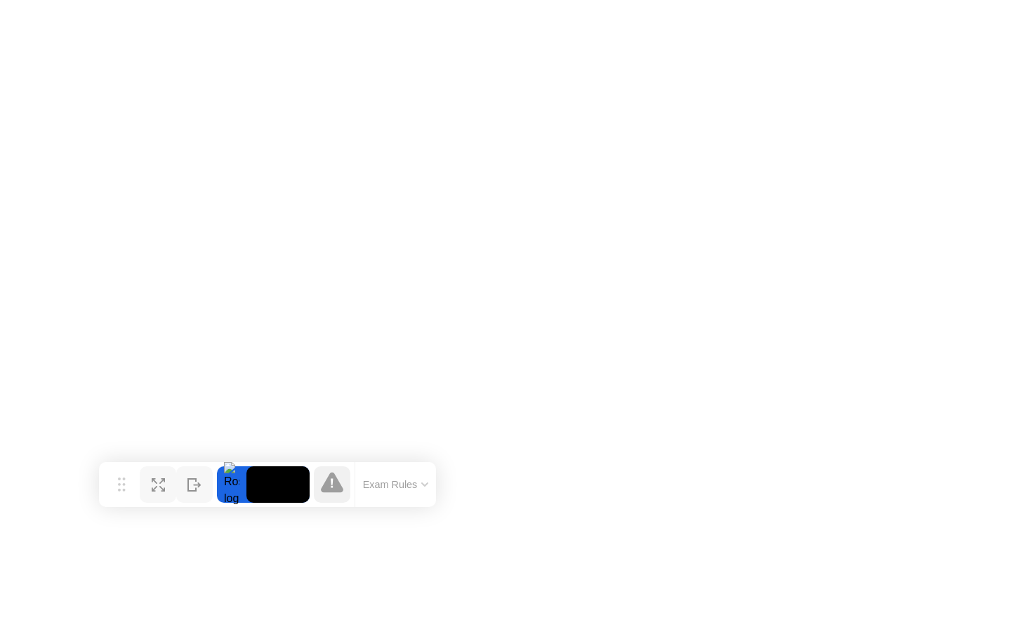
click at [164, 491] on div "Expand" at bounding box center [157, 495] width 25 height 8
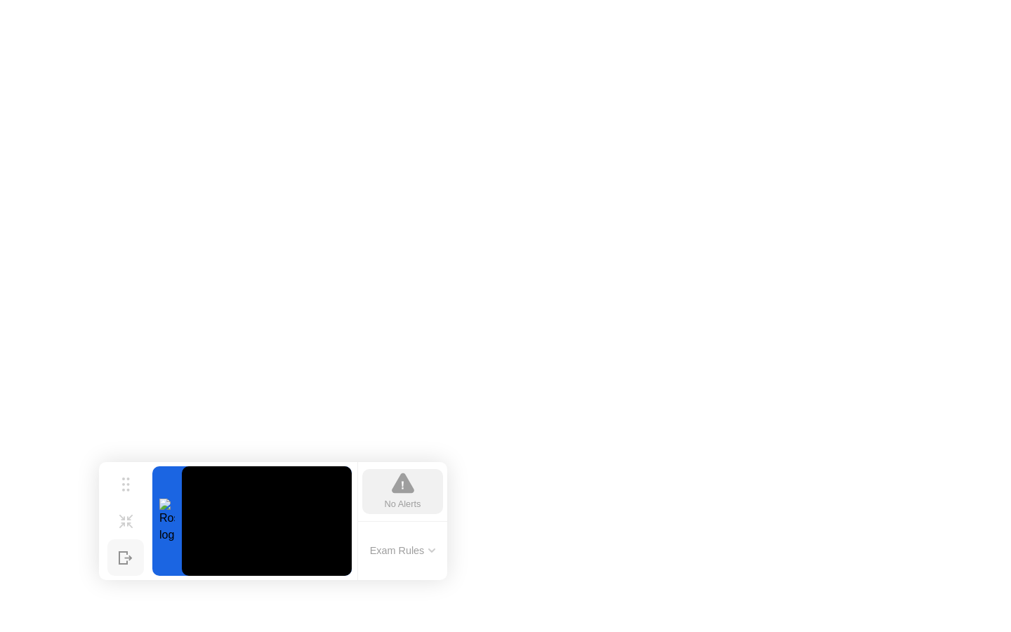
click at [414, 491] on div "No Alerts" at bounding box center [402, 491] width 81 height 45
